Goal: Task Accomplishment & Management: Manage account settings

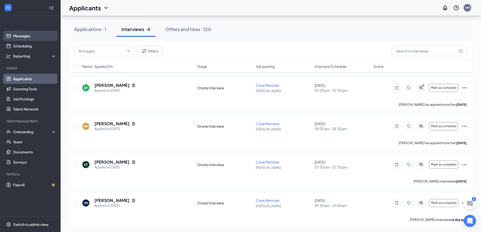
scroll to position [20, 0]
click at [45, 36] on link "Messages" at bounding box center [34, 36] width 43 height 10
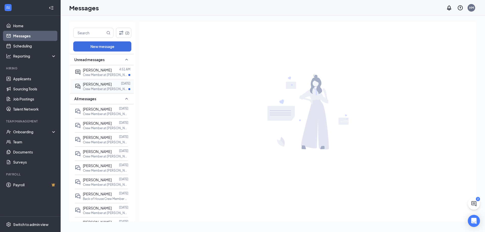
click at [113, 90] on p "Crew Member at [PERSON_NAME]" at bounding box center [105, 89] width 45 height 4
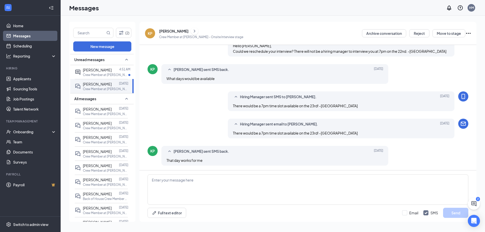
scroll to position [136, 0]
click at [468, 36] on icon "Ellipses" at bounding box center [469, 33] width 6 height 6
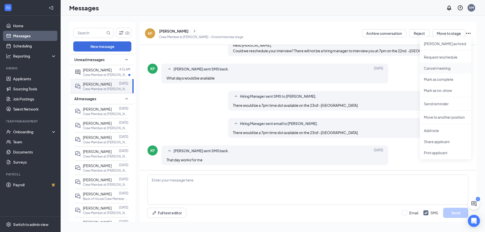
click at [445, 70] on p "Cancel meeting" at bounding box center [445, 68] width 43 height 5
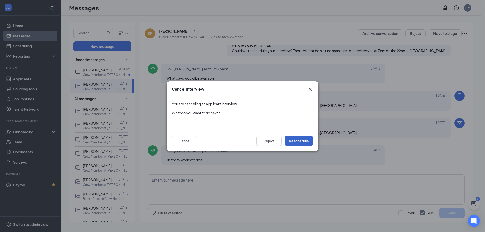
click at [293, 141] on button "Reschedule" at bounding box center [299, 141] width 29 height 10
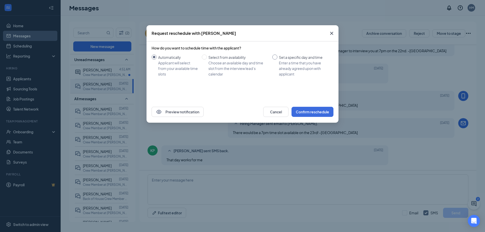
click at [292, 58] on div "Set a specific day and time" at bounding box center [304, 58] width 51 height 6
click at [277, 58] on input "Set a specific day and time Enter a time that you have already agreed upon with…" at bounding box center [274, 57] width 5 height 5
radio input "true"
radio input "false"
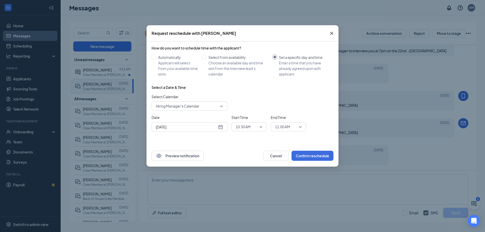
click at [219, 126] on div "[DATE]" at bounding box center [189, 127] width 67 height 6
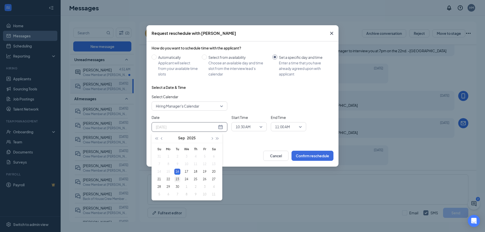
type input "[DATE]"
click at [177, 179] on div "23" at bounding box center [177, 179] width 6 height 6
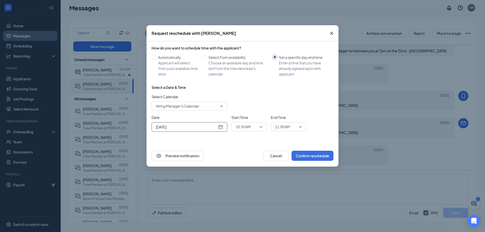
click at [261, 126] on span "10:30 AM" at bounding box center [249, 127] width 27 height 8
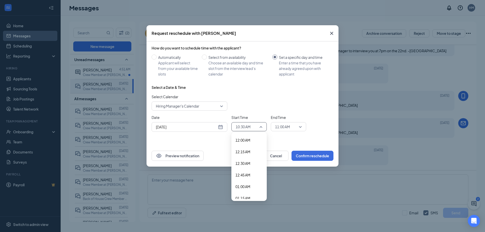
scroll to position [436, 0]
click at [260, 126] on span "10:30 AM" at bounding box center [249, 127] width 27 height 8
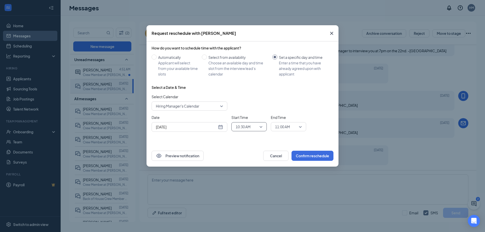
click at [260, 126] on span "10:30 AM" at bounding box center [249, 127] width 27 height 8
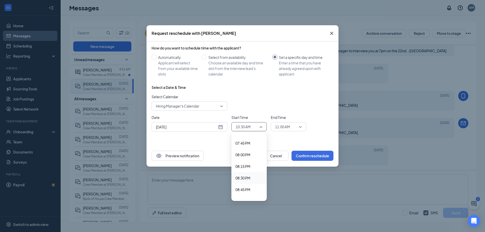
scroll to position [865, 0]
click at [244, 158] on span "07:00 PM" at bounding box center [243, 159] width 15 height 6
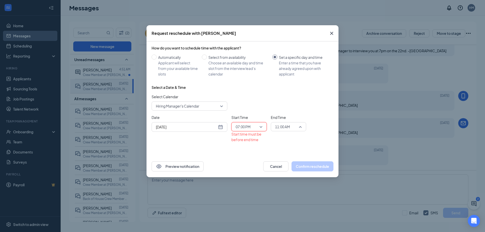
click at [302, 129] on span "11:00 AM" at bounding box center [288, 127] width 27 height 8
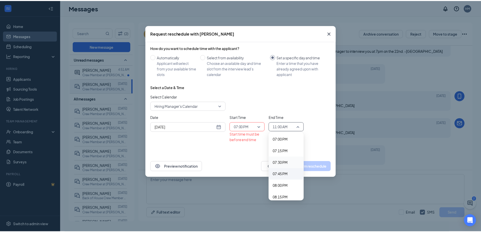
scroll to position [889, 0]
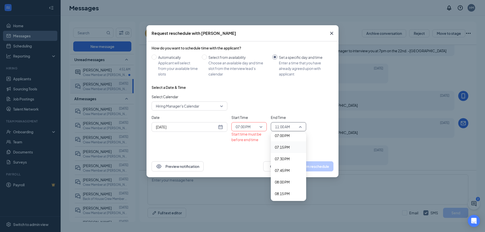
click at [289, 151] on div "07:15 PM" at bounding box center [288, 148] width 35 height 12
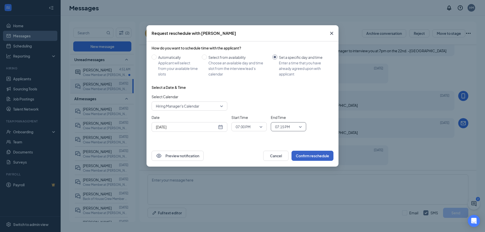
click at [316, 153] on button "Confirm reschedule" at bounding box center [313, 156] width 42 height 10
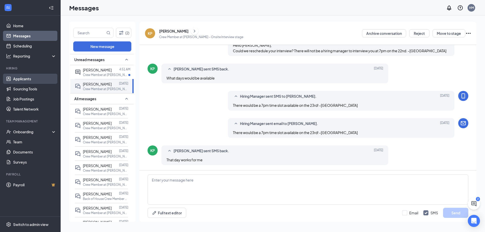
click at [28, 81] on link "Applicants" at bounding box center [34, 79] width 43 height 10
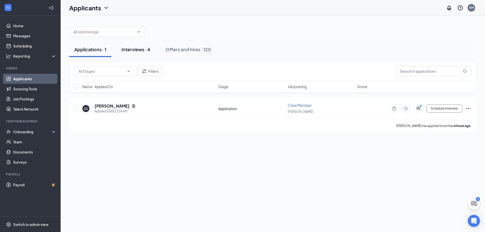
click at [143, 52] on div "Interviews · 4" at bounding box center [136, 49] width 29 height 6
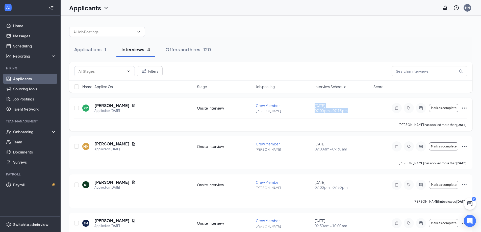
drag, startPoint x: 315, startPoint y: 106, endPoint x: 359, endPoint y: 117, distance: 46.2
click at [359, 117] on div "KP [PERSON_NAME] Applied on [DATE] Onsite Interview Crew Member [PERSON_NAME] […" at bounding box center [270, 111] width 393 height 16
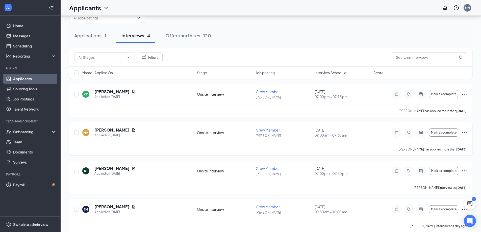
scroll to position [20, 0]
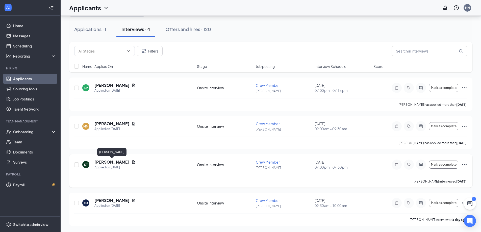
click at [106, 164] on h5 "[PERSON_NAME]" at bounding box center [112, 162] width 35 height 6
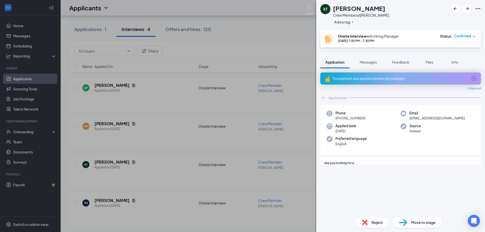
click at [417, 60] on div "Application Messages Feedback Files Info" at bounding box center [400, 62] width 161 height 13
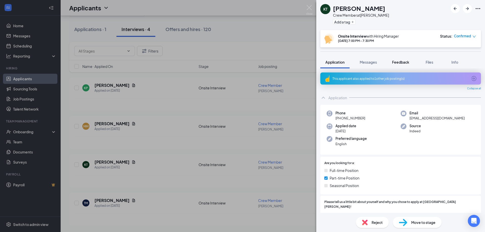
click at [410, 61] on button "Feedback" at bounding box center [400, 62] width 27 height 13
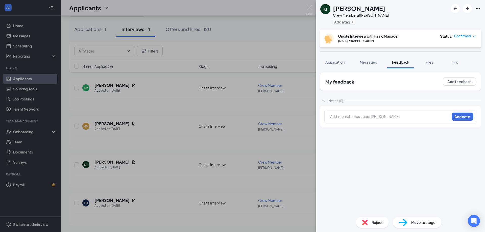
click at [352, 116] on div at bounding box center [390, 116] width 119 height 5
click at [174, 51] on div "KT [PERSON_NAME] Crew Member at [PERSON_NAME] Add a tag Onsite Interview with H…" at bounding box center [242, 116] width 485 height 232
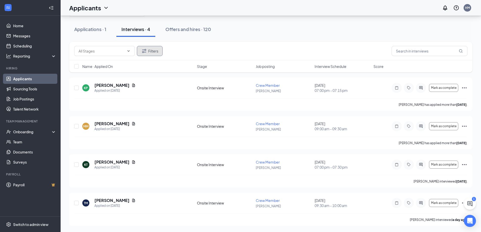
click at [144, 51] on icon "Filter" at bounding box center [144, 51] width 6 height 6
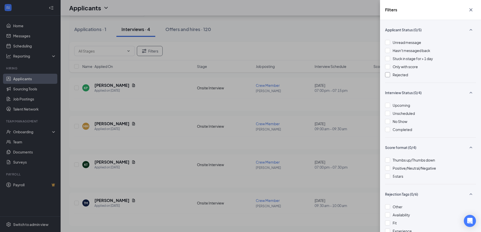
drag, startPoint x: 408, startPoint y: 79, endPoint x: 404, endPoint y: 74, distance: 5.7
click at [407, 78] on div "Unread message Hasn't messaged back Stuck in stage for > 1 day Only with score …" at bounding box center [430, 61] width 91 height 43
click at [404, 74] on span "Rejected" at bounding box center [400, 75] width 15 height 5
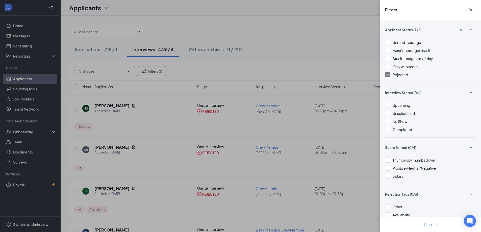
click at [163, 128] on div "Filters Applicant Status (1/5) Unread message Hasn't messaged back Stuck in sta…" at bounding box center [240, 116] width 481 height 232
click at [470, 9] on icon "Cross" at bounding box center [471, 9] width 3 height 3
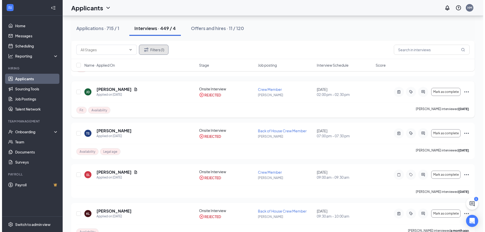
scroll to position [101, 0]
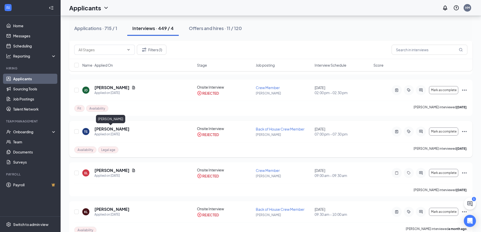
click at [113, 129] on h5 "[PERSON_NAME]" at bounding box center [112, 129] width 35 height 6
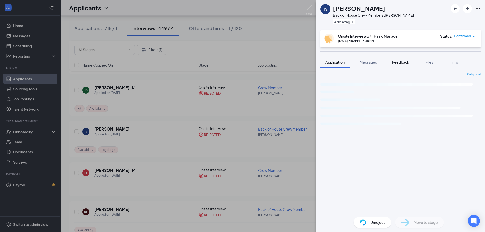
click at [408, 61] on span "Feedback" at bounding box center [400, 62] width 17 height 5
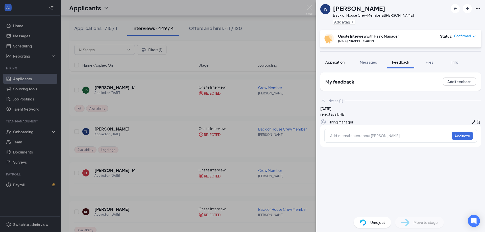
click at [332, 65] on button "Application" at bounding box center [334, 62] width 29 height 13
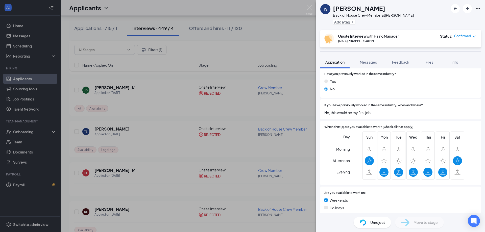
scroll to position [202, 0]
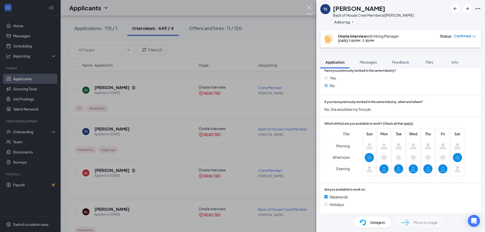
click at [309, 6] on img at bounding box center [309, 10] width 6 height 10
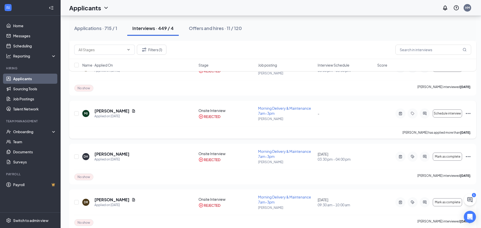
scroll to position [430, 0]
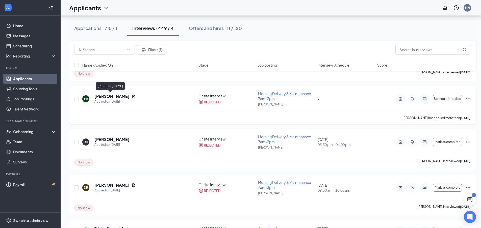
click at [101, 98] on h5 "[PERSON_NAME]" at bounding box center [112, 97] width 35 height 6
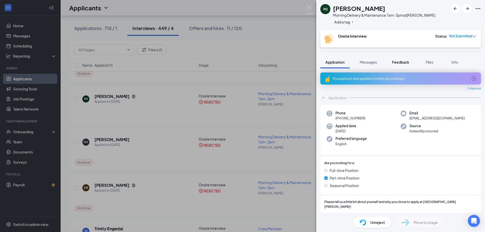
click at [406, 64] on span "Feedback" at bounding box center [400, 62] width 17 height 5
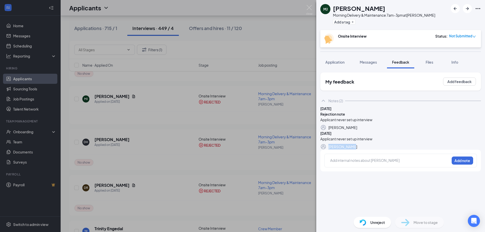
drag, startPoint x: 362, startPoint y: 167, endPoint x: 338, endPoint y: 168, distance: 24.0
click at [338, 150] on div "[DATE] Applicant never set up interview [PERSON_NAME]" at bounding box center [400, 140] width 161 height 19
click at [309, 7] on img at bounding box center [309, 10] width 6 height 10
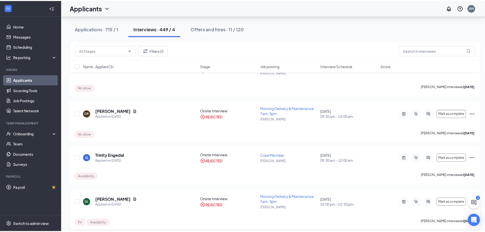
scroll to position [581, 0]
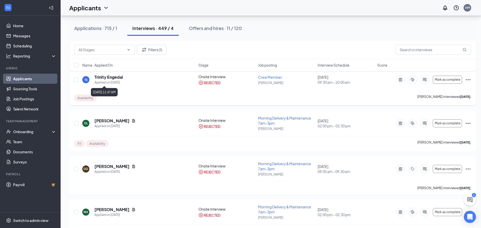
click at [120, 77] on h5 "Trinity Engedal" at bounding box center [109, 78] width 29 height 6
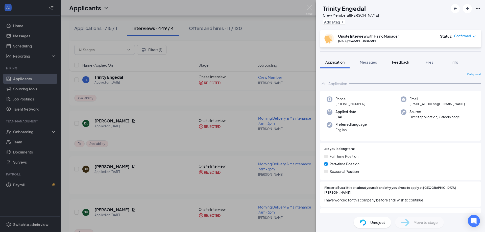
click at [406, 63] on span "Feedback" at bounding box center [400, 62] width 17 height 5
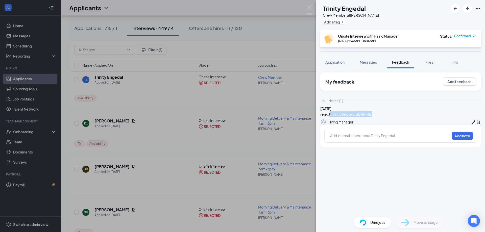
drag, startPoint x: 394, startPoint y: 123, endPoint x: 340, endPoint y: 119, distance: 53.7
click at [340, 119] on div "[DATE] reject: no closing availability HB Hiring Manager" at bounding box center [400, 115] width 161 height 19
click at [335, 100] on div "Notes (1)" at bounding box center [336, 100] width 15 height 5
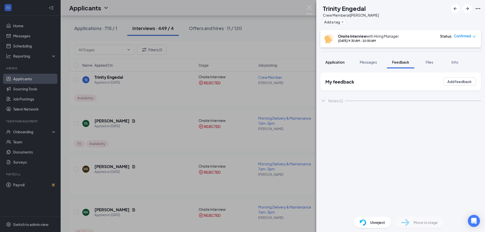
click at [343, 67] on button "Application" at bounding box center [334, 62] width 29 height 13
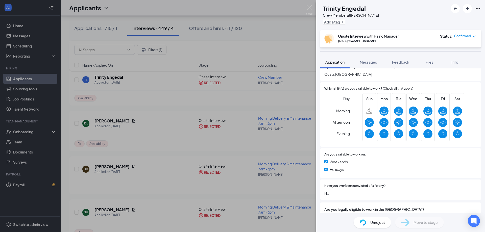
scroll to position [227, 0]
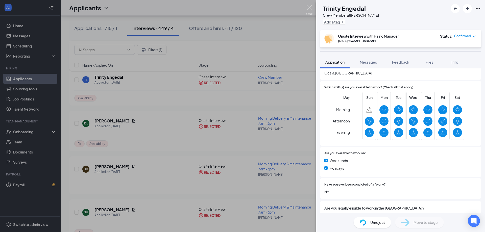
click at [312, 12] on img at bounding box center [309, 10] width 6 height 10
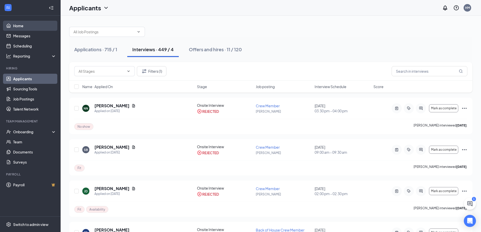
click at [45, 28] on link "Home" at bounding box center [34, 26] width 43 height 10
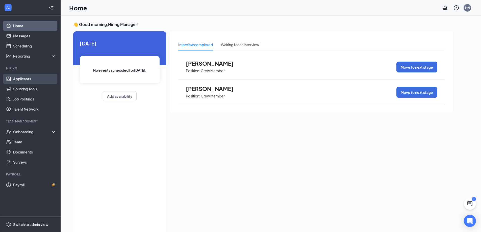
click at [29, 76] on link "Applicants" at bounding box center [34, 79] width 43 height 10
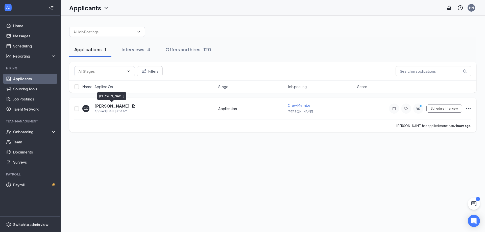
click at [123, 105] on h5 "[PERSON_NAME]" at bounding box center [112, 106] width 35 height 6
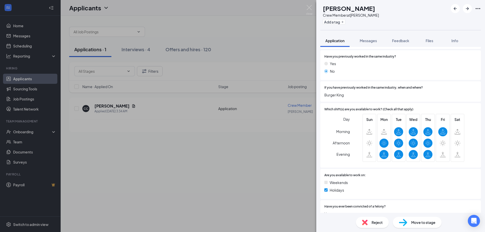
scroll to position [152, 0]
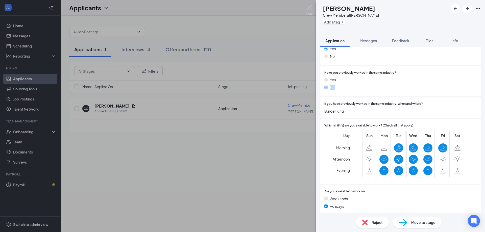
drag, startPoint x: 339, startPoint y: 76, endPoint x: 335, endPoint y: 82, distance: 7.3
click at [335, 82] on div "Yes No" at bounding box center [401, 84] width 153 height 15
drag, startPoint x: 363, startPoint y: 98, endPoint x: 348, endPoint y: 101, distance: 15.6
click at [357, 102] on span "If you have previously worked in the same industry, when and where?" at bounding box center [374, 104] width 99 height 5
drag, startPoint x: 348, startPoint y: 101, endPoint x: 333, endPoint y: 105, distance: 15.4
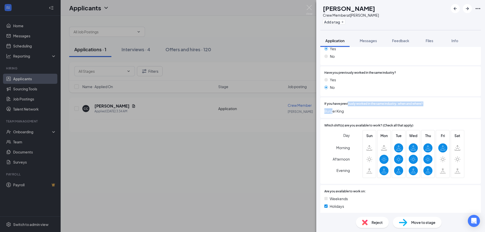
click at [333, 105] on div "If you have previously worked in the same industry, when and where? Burger King" at bounding box center [401, 108] width 153 height 12
click at [430, 103] on div "If you have previously worked in the same industry, when and where? Burger King" at bounding box center [401, 108] width 153 height 12
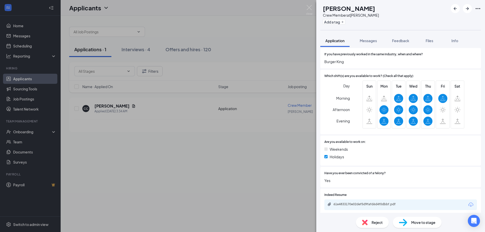
scroll to position [233, 0]
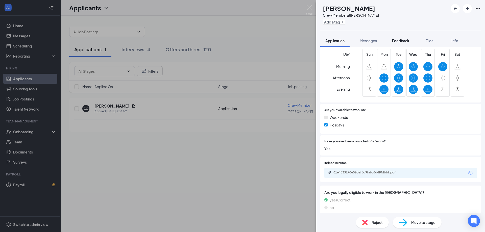
click at [402, 43] on span "Feedback" at bounding box center [400, 40] width 17 height 5
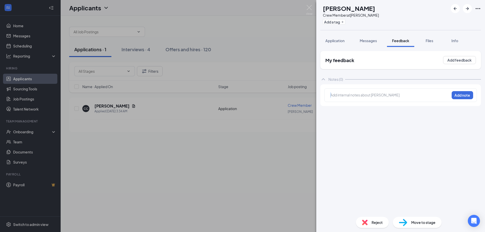
drag, startPoint x: 398, startPoint y: 92, endPoint x: 398, endPoint y: 96, distance: 3.8
click at [398, 96] on div "Add internal notes about [PERSON_NAME] Add note" at bounding box center [401, 95] width 153 height 14
click at [472, 95] on button "Add note" at bounding box center [462, 95] width 21 height 8
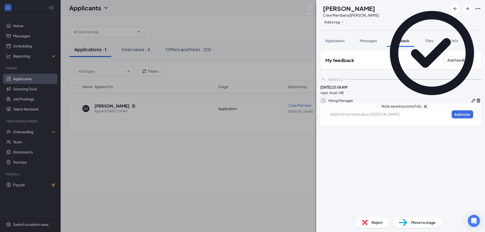
click at [374, 223] on span "Reject" at bounding box center [377, 223] width 11 height 6
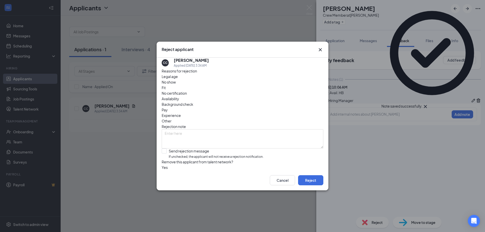
click at [179, 96] on span "Availability" at bounding box center [170, 99] width 17 height 6
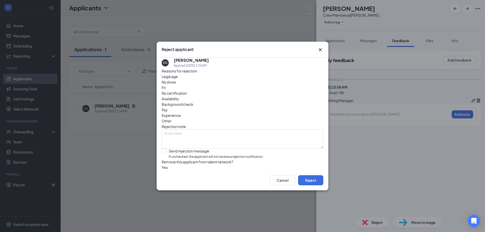
click at [181, 113] on span "Experience" at bounding box center [171, 116] width 19 height 6
click at [306, 185] on button "Reject" at bounding box center [310, 180] width 25 height 10
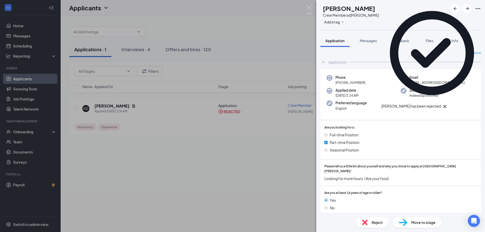
click at [448, 104] on icon "Cross" at bounding box center [445, 107] width 6 height 6
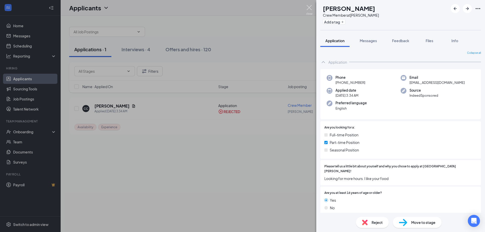
click at [309, 8] on img at bounding box center [309, 10] width 6 height 10
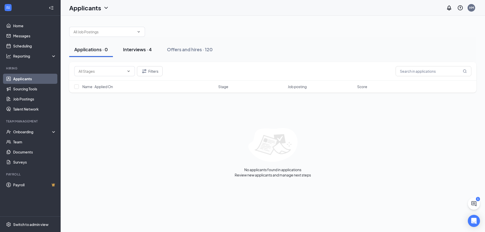
drag, startPoint x: 150, startPoint y: 51, endPoint x: 150, endPoint y: 44, distance: 6.6
click at [150, 51] on div "Interviews · 4" at bounding box center [137, 49] width 29 height 6
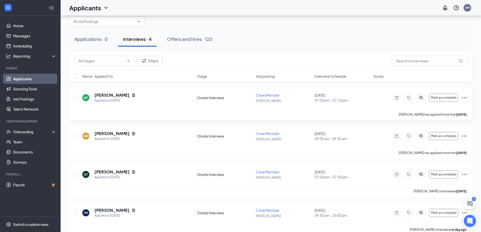
scroll to position [20, 0]
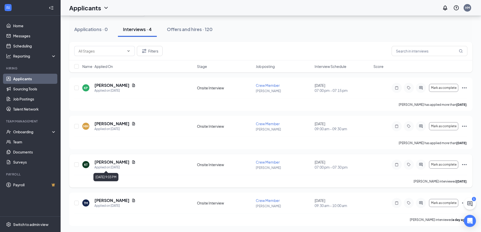
click at [113, 165] on div "Applied on [DATE]" at bounding box center [115, 167] width 41 height 5
click at [113, 160] on h5 "[PERSON_NAME]" at bounding box center [112, 162] width 35 height 6
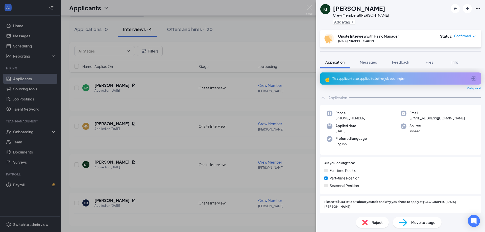
click at [346, 77] on div "This applicant also applied to 1 other job posting(s)" at bounding box center [400, 79] width 135 height 4
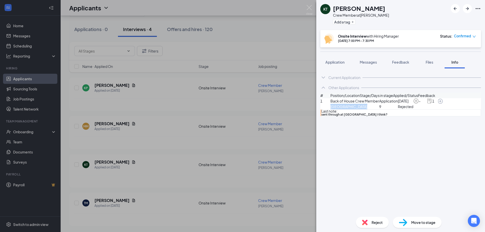
drag, startPoint x: 335, startPoint y: 119, endPoint x: 368, endPoint y: 120, distance: 32.4
click at [368, 109] on div "1 Back of House Crew Member Chippewa Crossing Application [DATE] 6 Rejected - 1" at bounding box center [400, 103] width 161 height 11
click at [368, 109] on div "Back of House Crew Member Chippewa Crossing" at bounding box center [355, 103] width 49 height 11
drag, startPoint x: 404, startPoint y: 129, endPoint x: 350, endPoint y: 130, distance: 54.1
click at [350, 117] on div "Last note: sent through at [GEOGRAPHIC_DATA] I think?" at bounding box center [400, 112] width 161 height 7
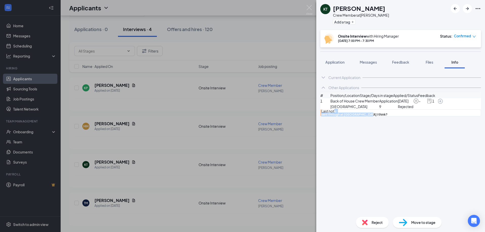
click at [420, 116] on div "sent through at [GEOGRAPHIC_DATA] I think?" at bounding box center [400, 114] width 159 height 3
click at [400, 116] on div "sent through at [GEOGRAPHIC_DATA] I think?" at bounding box center [400, 114] width 159 height 3
click at [309, 8] on img at bounding box center [309, 10] width 6 height 10
